Goal: Information Seeking & Learning: Check status

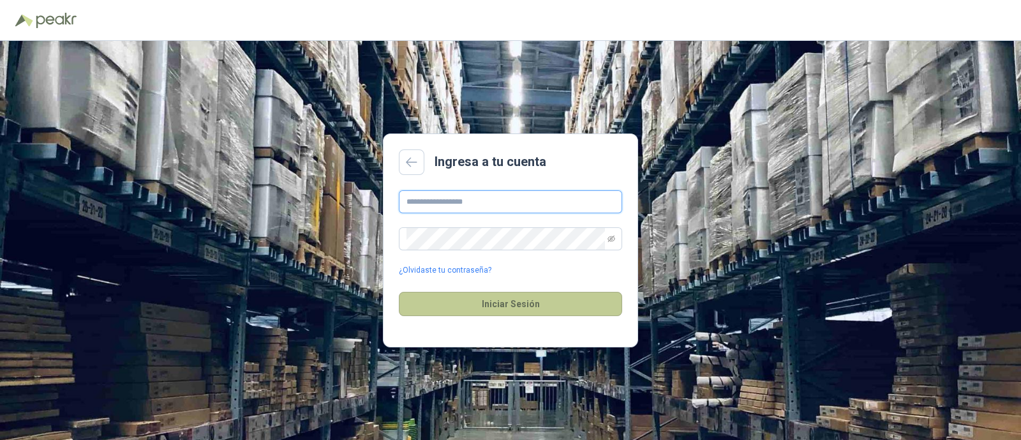
type input "**********"
click at [517, 303] on button "Iniciar Sesión" at bounding box center [510, 304] width 223 height 24
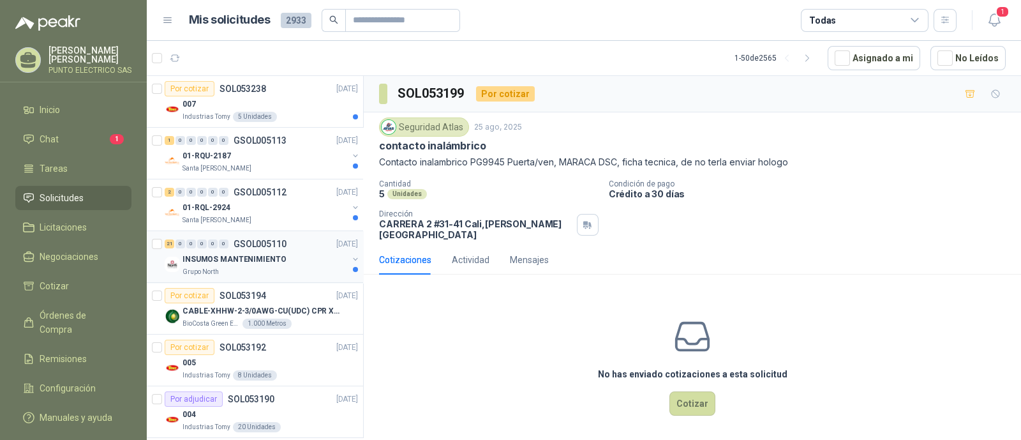
click at [282, 255] on div "INSUMOS MANTENIMIENTO" at bounding box center [265, 259] width 165 height 15
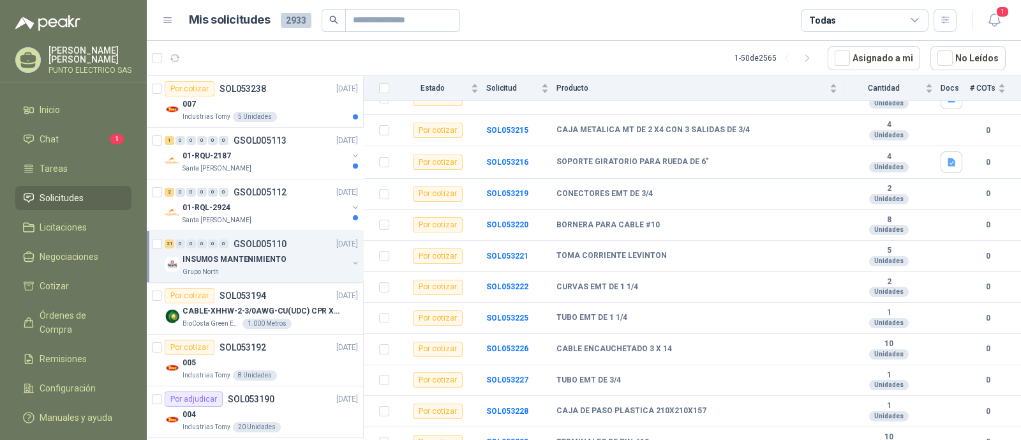
scroll to position [459, 0]
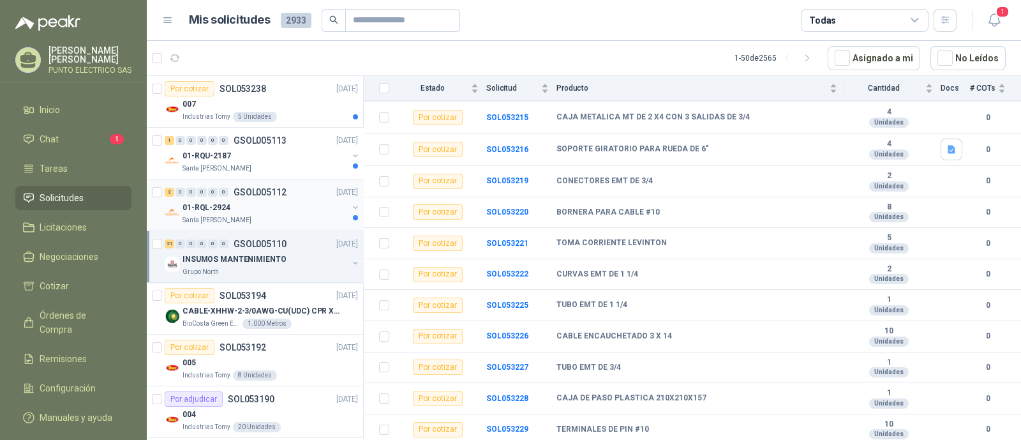
click at [277, 221] on div "Santa [PERSON_NAME]" at bounding box center [265, 220] width 165 height 10
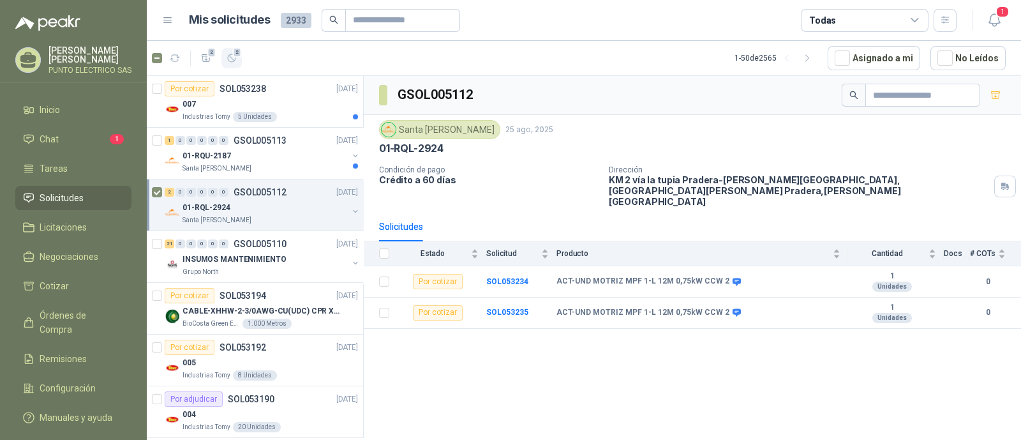
click at [234, 58] on icon "button" at bounding box center [232, 58] width 11 height 11
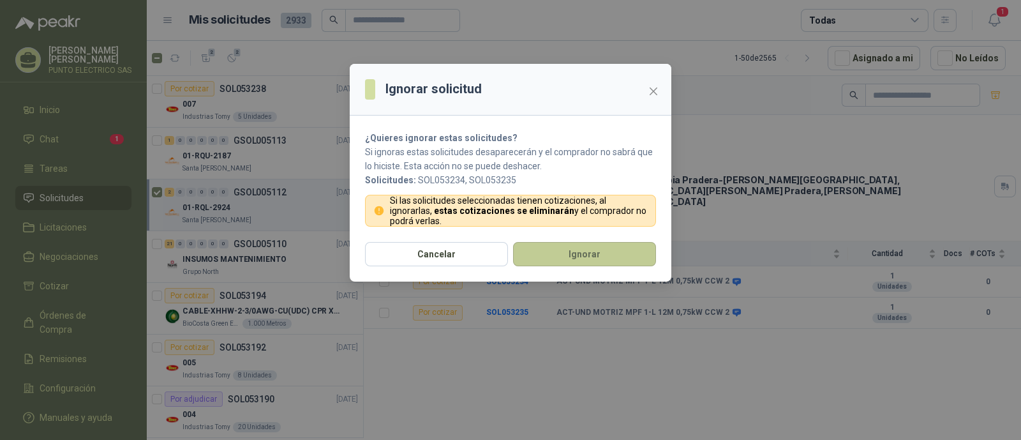
click at [575, 245] on button "Ignorar" at bounding box center [584, 254] width 143 height 24
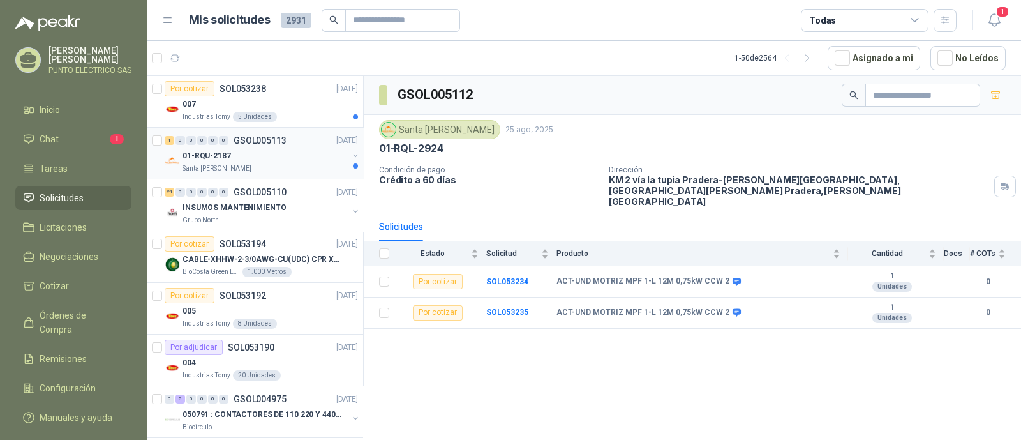
click at [243, 151] on div "01-RQU-2187" at bounding box center [265, 155] width 165 height 15
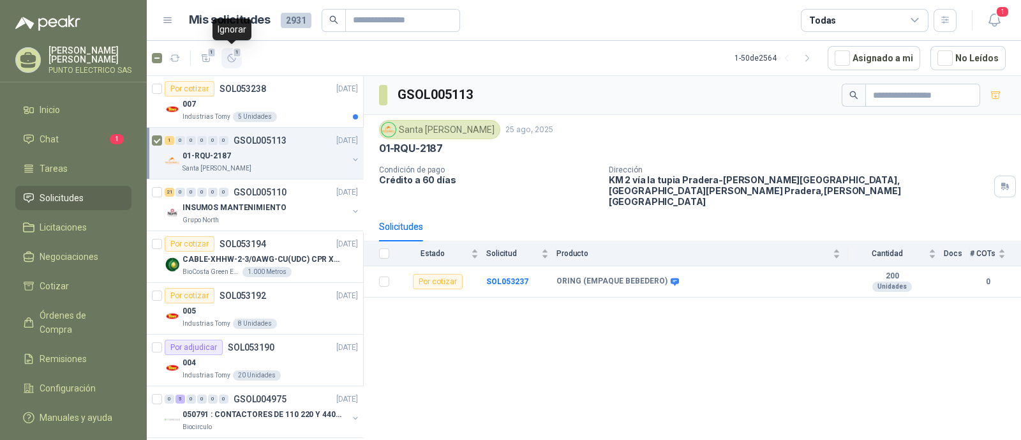
click at [233, 59] on icon "button" at bounding box center [232, 58] width 11 height 11
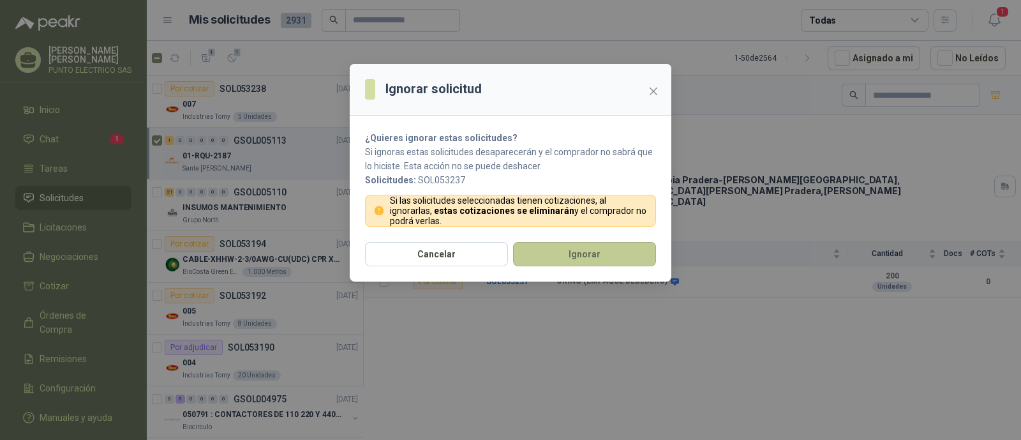
click at [620, 258] on button "Ignorar" at bounding box center [584, 254] width 143 height 24
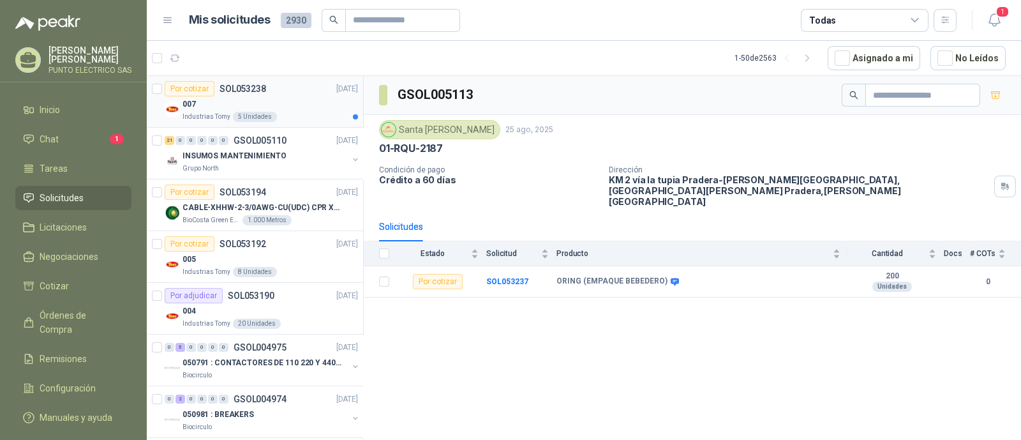
click at [286, 100] on div "007" at bounding box center [271, 103] width 176 height 15
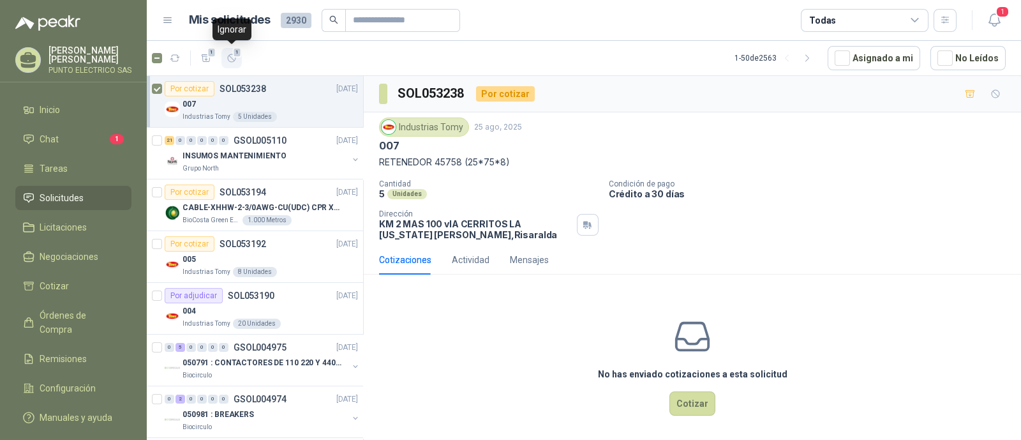
click at [232, 62] on icon "button" at bounding box center [232, 58] width 11 height 11
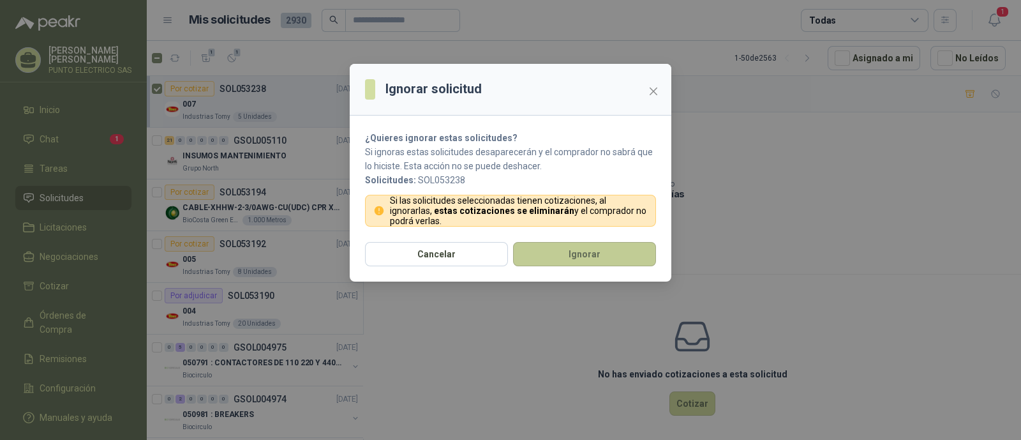
click at [603, 257] on button "Ignorar" at bounding box center [584, 254] width 143 height 24
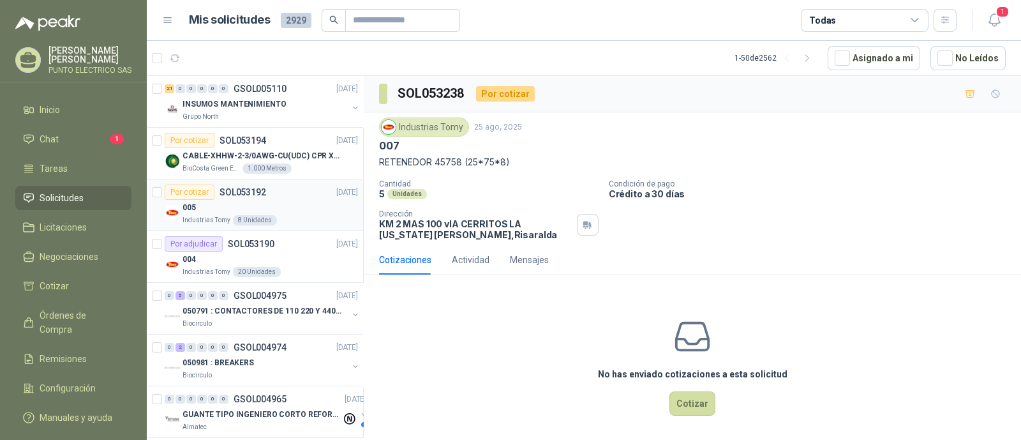
click at [287, 206] on div "005" at bounding box center [271, 207] width 176 height 15
click at [230, 56] on icon "button" at bounding box center [232, 58] width 8 height 8
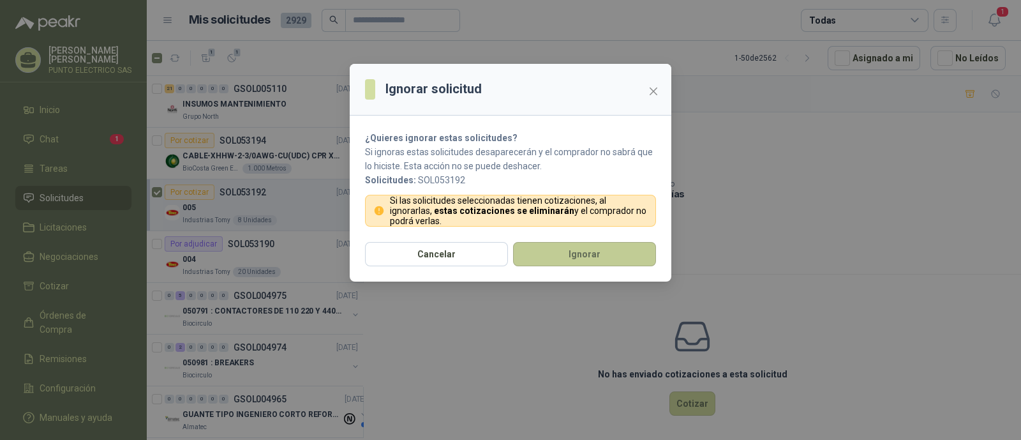
click at [576, 257] on button "Ignorar" at bounding box center [584, 254] width 143 height 24
